Goal: Task Accomplishment & Management: Manage account settings

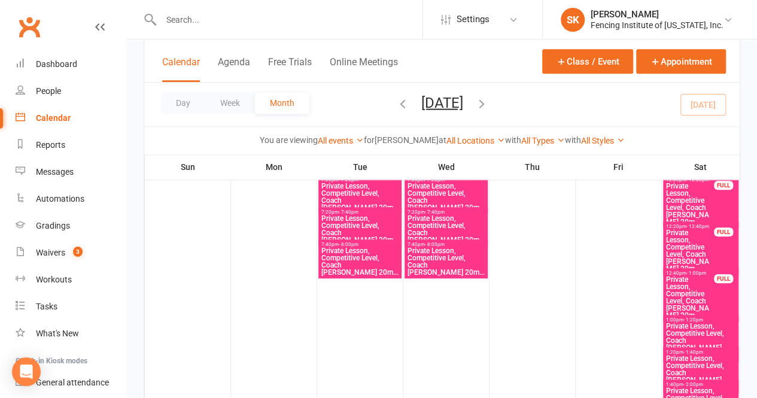
scroll to position [596, 0]
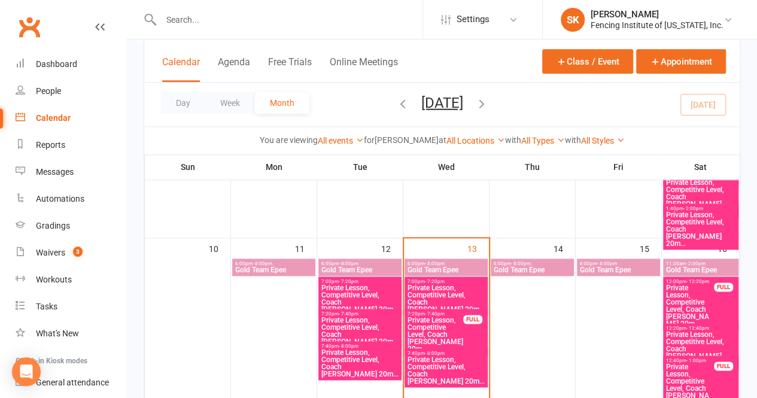
click at [459, 333] on span "Private Lesson, Competitive Level, Coach [PERSON_NAME] 20m..." at bounding box center [435, 335] width 57 height 36
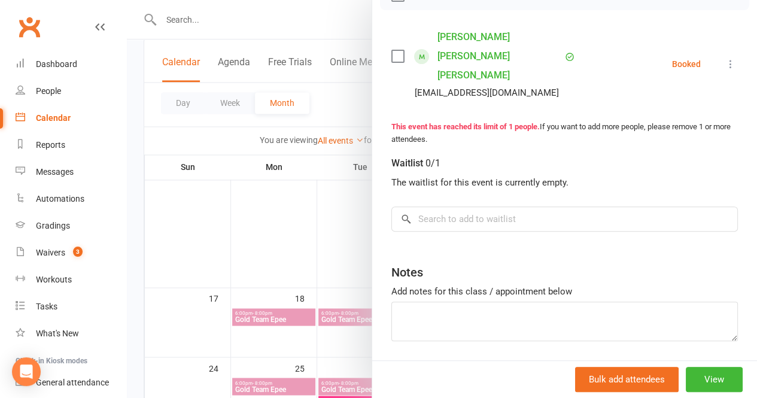
scroll to position [810, 0]
click at [700, 381] on button "View" at bounding box center [714, 379] width 57 height 25
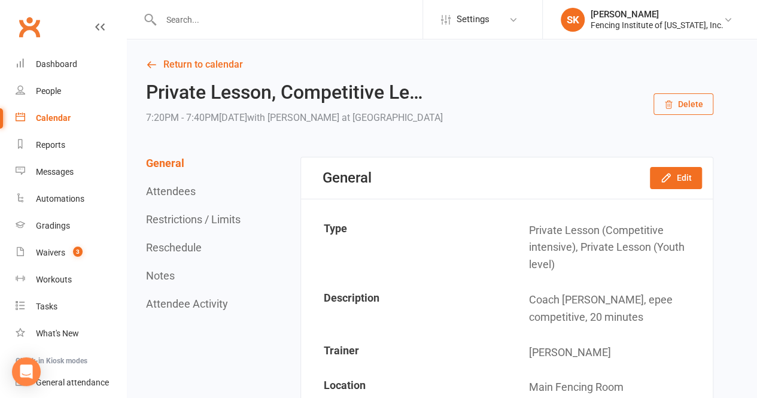
click at [686, 102] on button "Delete" at bounding box center [684, 104] width 60 height 22
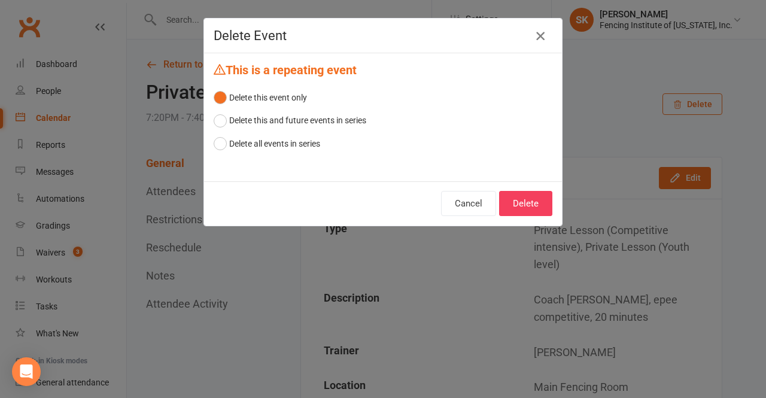
click at [533, 42] on icon "button" at bounding box center [540, 36] width 14 height 14
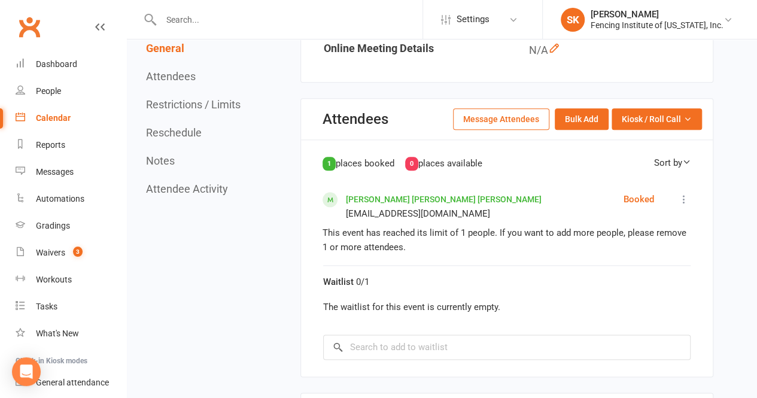
scroll to position [573, 0]
click at [685, 197] on icon at bounding box center [684, 199] width 12 height 12
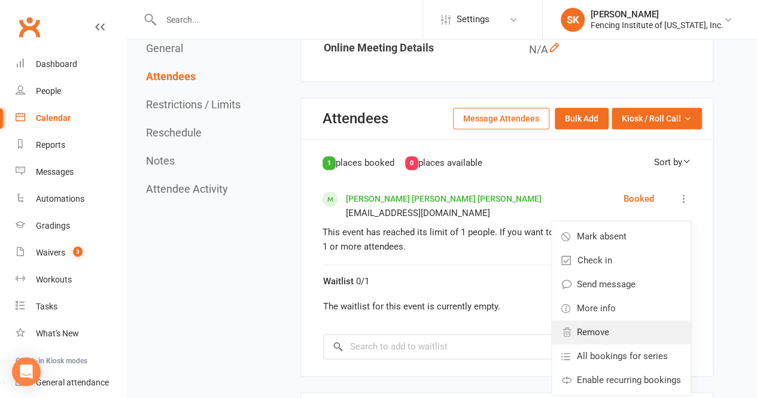
scroll to position [585, 0]
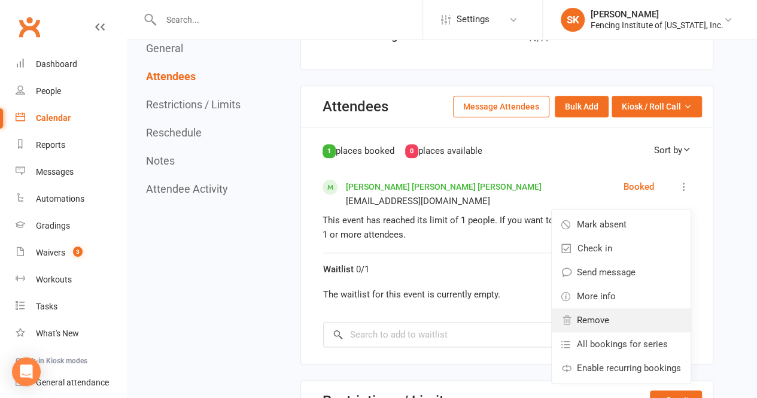
click at [599, 320] on span "Remove" at bounding box center [593, 320] width 32 height 14
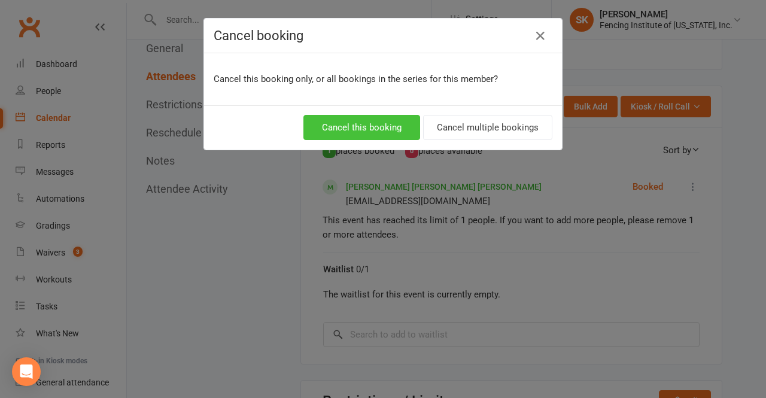
click at [382, 131] on button "Cancel this booking" at bounding box center [361, 127] width 117 height 25
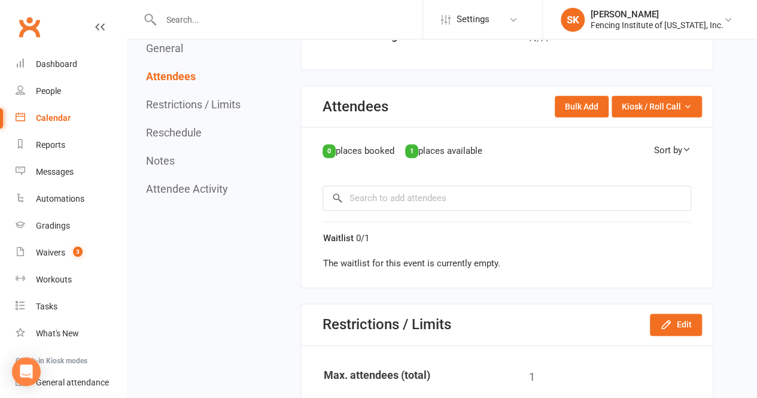
click at [713, 112] on section "Attendees Bulk Add Kiosk / Roll Call Enter Kiosk Mode Enter Roll Call 0 places …" at bounding box center [506, 187] width 413 height 202
click at [46, 113] on link "Calendar" at bounding box center [71, 118] width 111 height 27
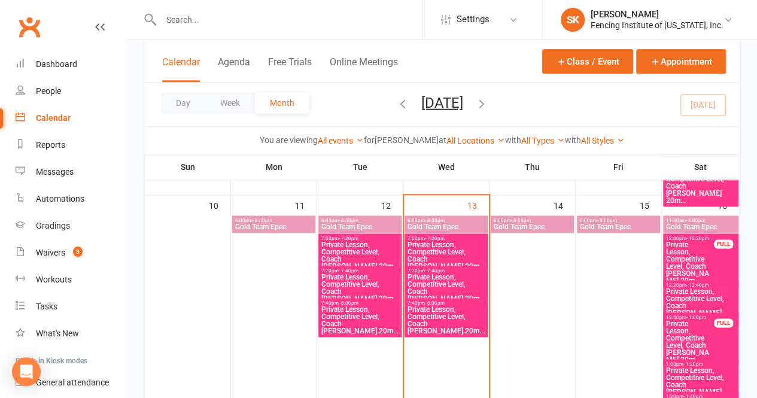
scroll to position [642, 0]
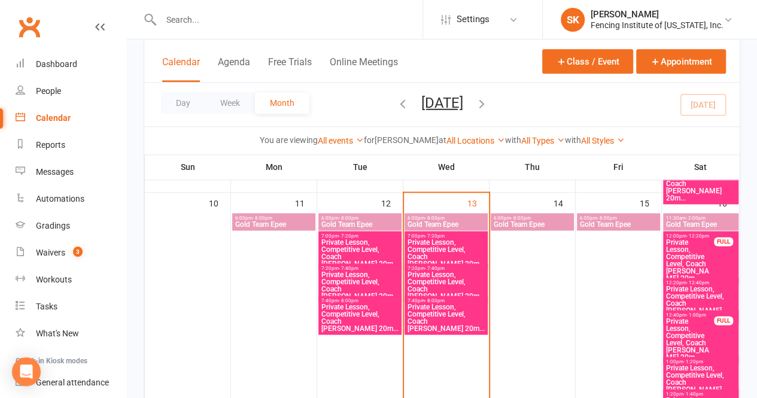
click at [438, 244] on span "Private Lesson, Competitive Level, Coach [PERSON_NAME] 20m..." at bounding box center [446, 253] width 78 height 29
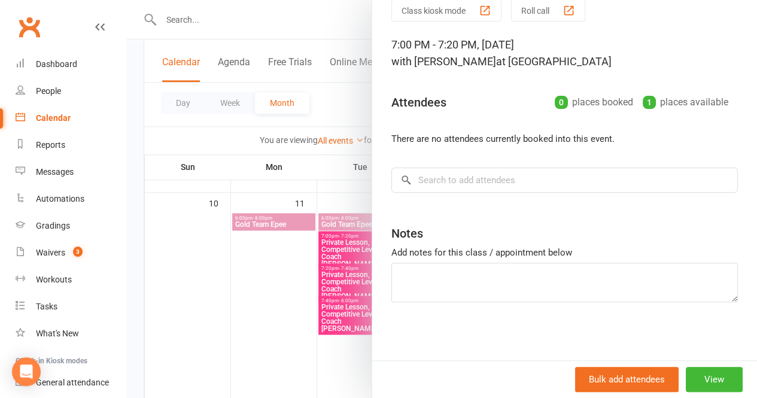
scroll to position [0, 0]
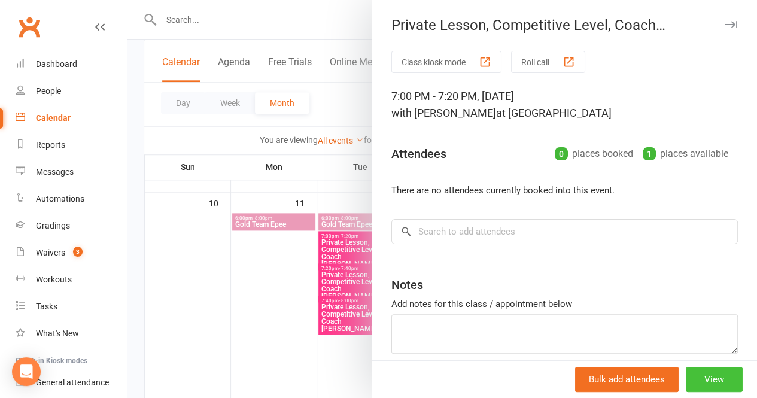
click at [711, 373] on button "View" at bounding box center [714, 379] width 57 height 25
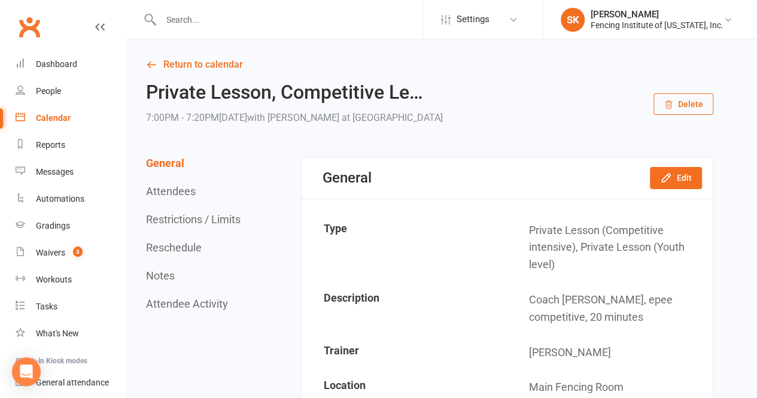
click at [686, 101] on button "Delete" at bounding box center [684, 104] width 60 height 22
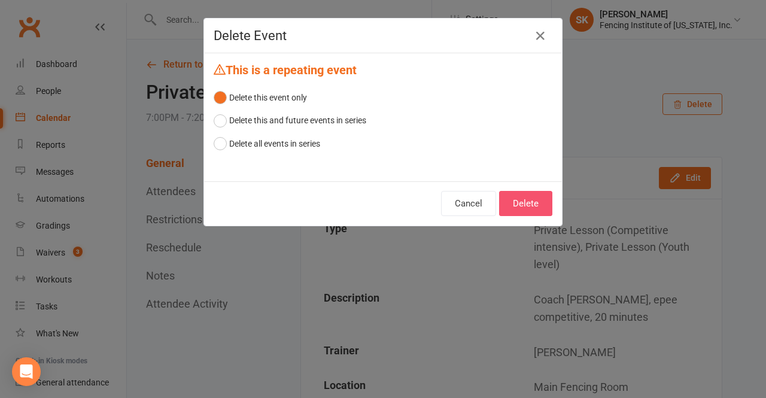
click at [527, 207] on button "Delete" at bounding box center [525, 203] width 53 height 25
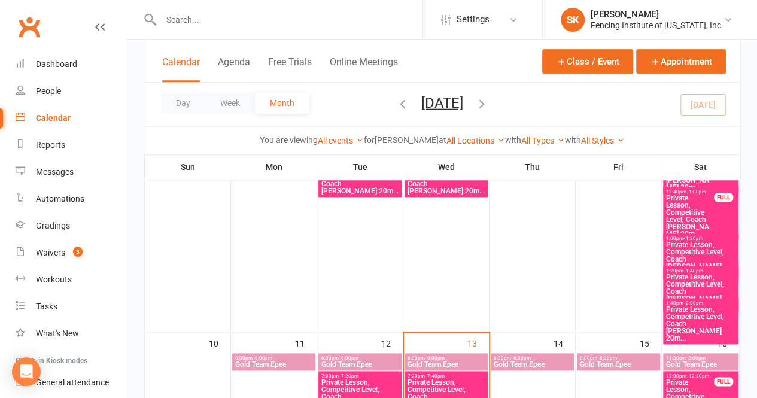
scroll to position [603, 0]
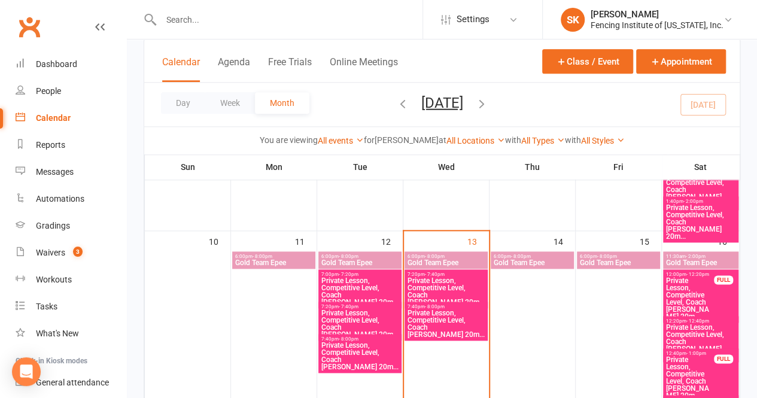
click at [457, 283] on span "Private Lesson, Competitive Level, Coach [PERSON_NAME] 20m..." at bounding box center [446, 291] width 78 height 29
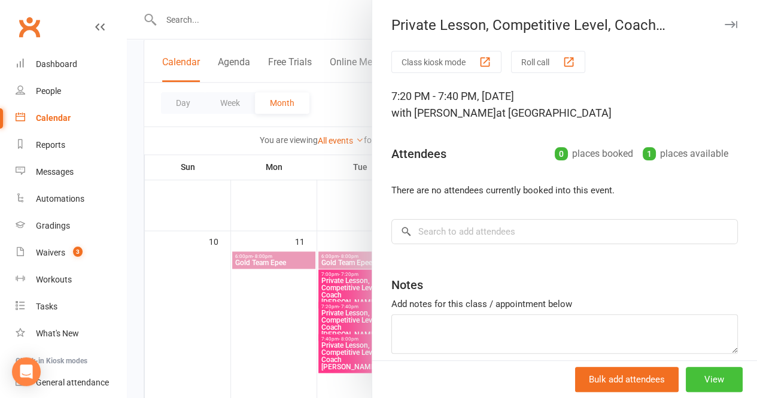
click at [699, 376] on button "View" at bounding box center [714, 379] width 57 height 25
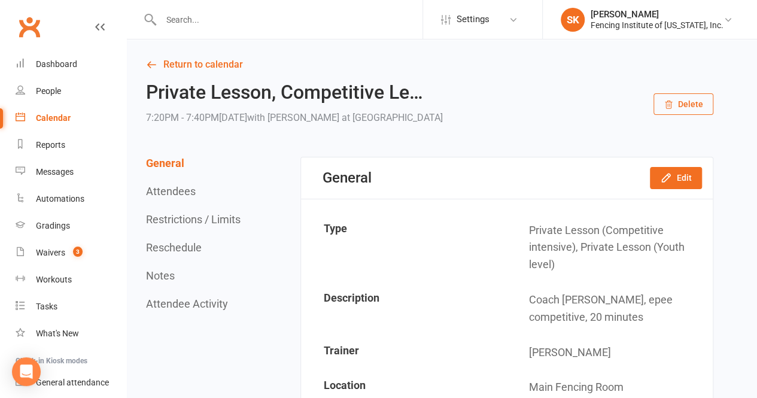
click at [667, 105] on icon "button" at bounding box center [669, 105] width 7 height 8
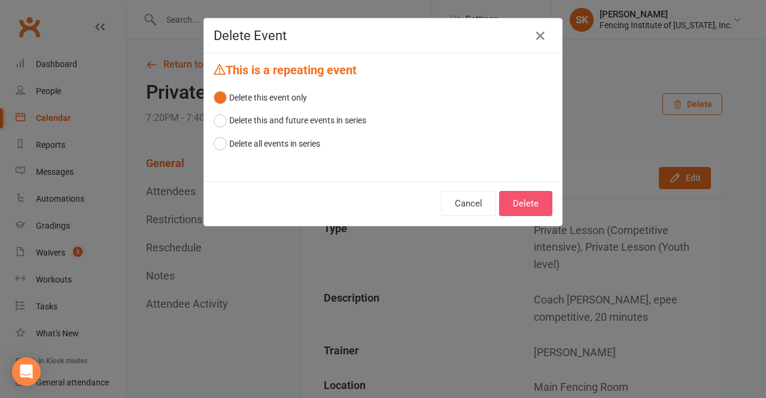
click at [529, 207] on button "Delete" at bounding box center [525, 203] width 53 height 25
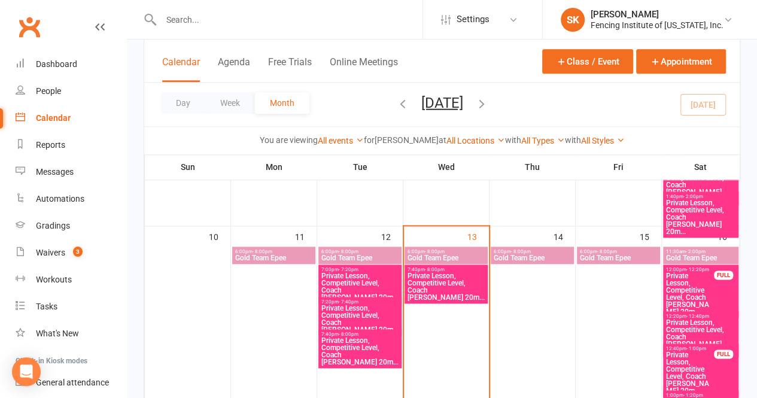
scroll to position [613, 0]
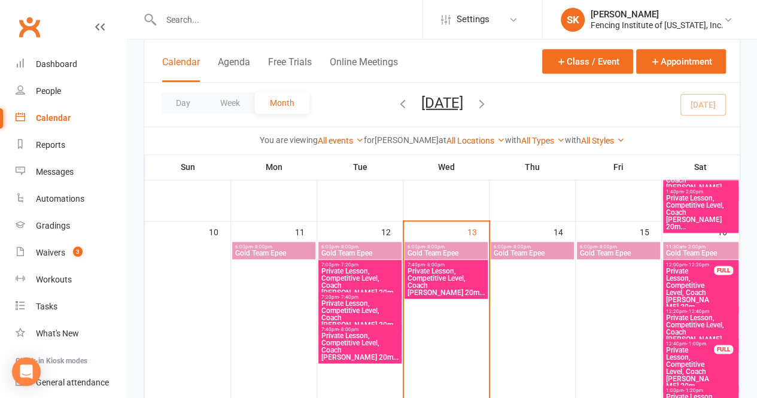
click at [450, 274] on span "Private Lesson, Competitive Level, Coach [PERSON_NAME] 20m..." at bounding box center [446, 282] width 78 height 29
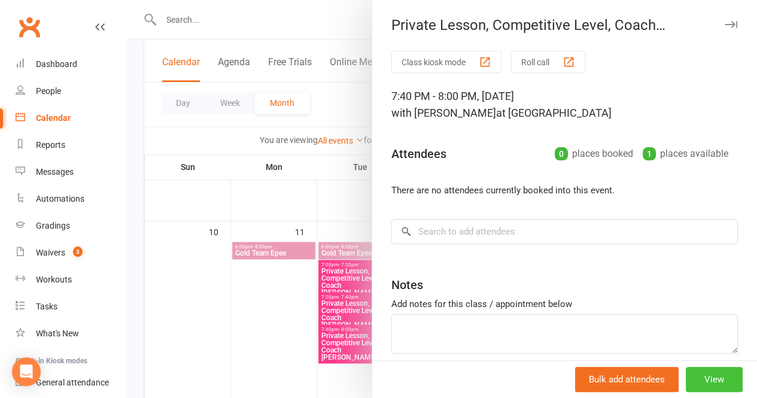
click at [705, 380] on button "View" at bounding box center [714, 379] width 57 height 25
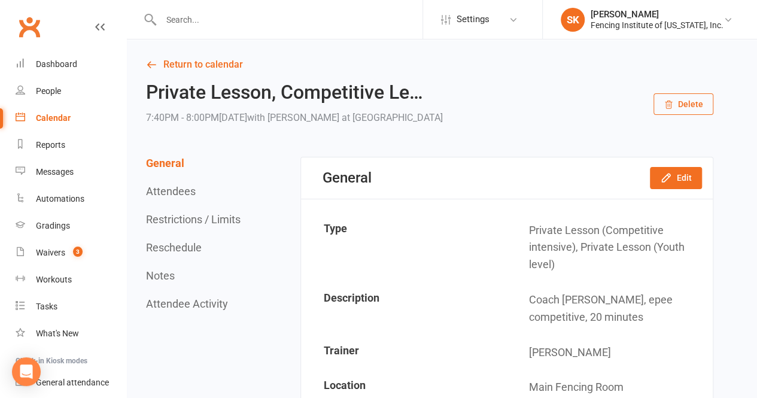
click at [680, 102] on button "Delete" at bounding box center [684, 104] width 60 height 22
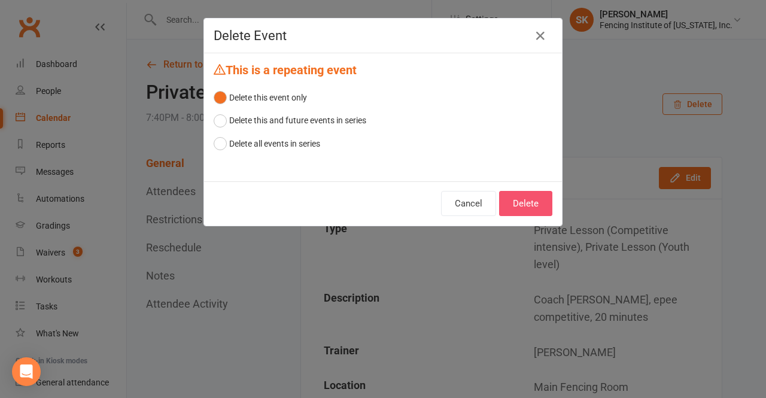
click at [525, 205] on button "Delete" at bounding box center [525, 203] width 53 height 25
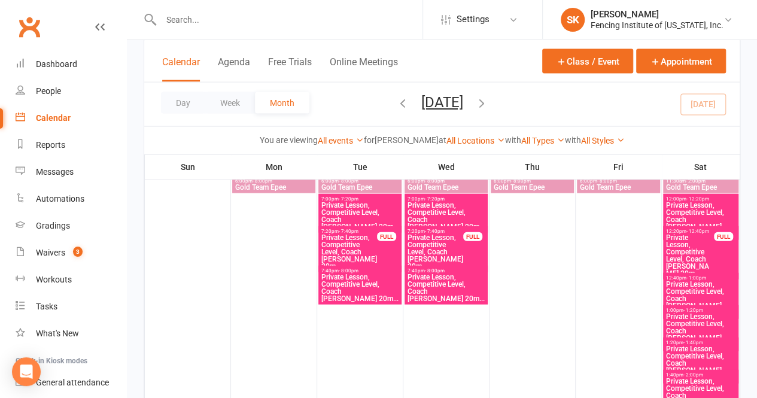
scroll to position [1328, 0]
